Goal: Navigation & Orientation: Find specific page/section

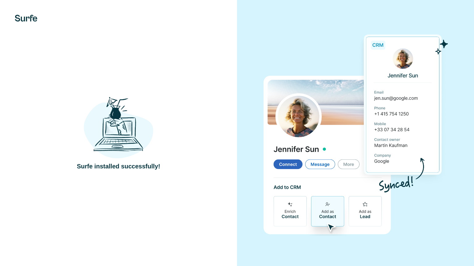
click at [182, 64] on div "Surfe installed successfully!" at bounding box center [118, 133] width 237 height 266
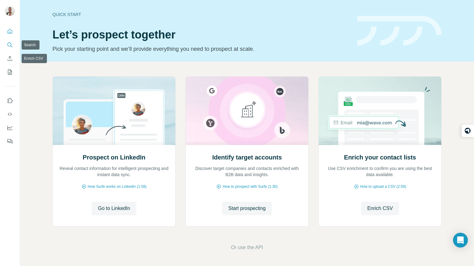
click at [10, 48] on button "Search" at bounding box center [10, 44] width 10 height 11
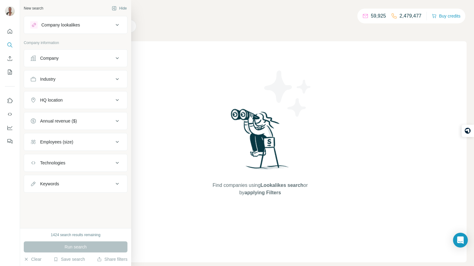
click at [38, 58] on div "Company" at bounding box center [71, 58] width 83 height 6
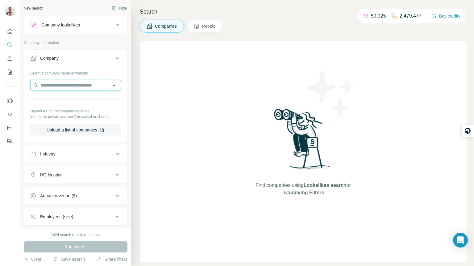
click at [48, 86] on input "text" at bounding box center [75, 85] width 91 height 11
click at [9, 30] on icon "Quick start" at bounding box center [10, 31] width 5 height 5
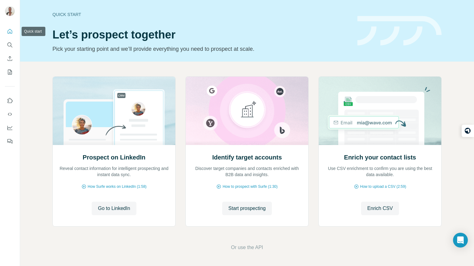
click at [9, 30] on icon "Quick start" at bounding box center [10, 31] width 5 height 5
click at [6, 50] on button "Search" at bounding box center [10, 44] width 10 height 11
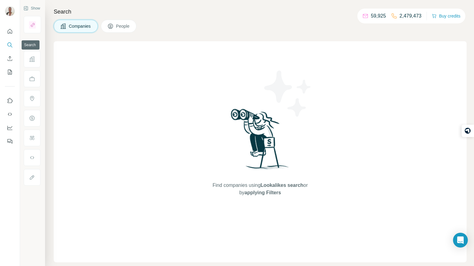
click at [6, 50] on button "Search" at bounding box center [10, 44] width 10 height 11
click at [13, 30] on button "Quick start" at bounding box center [10, 31] width 10 height 11
